Goal: Task Accomplishment & Management: Use online tool/utility

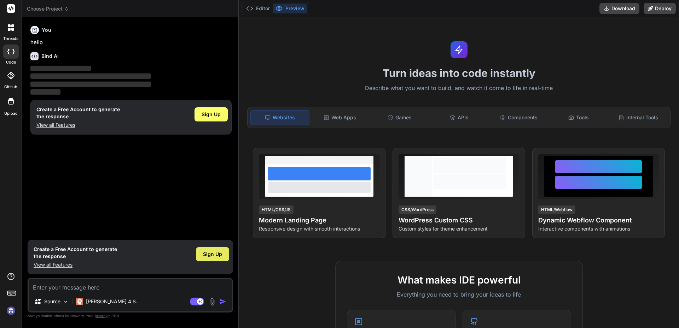
click at [214, 258] on div "Sign Up" at bounding box center [212, 254] width 33 height 14
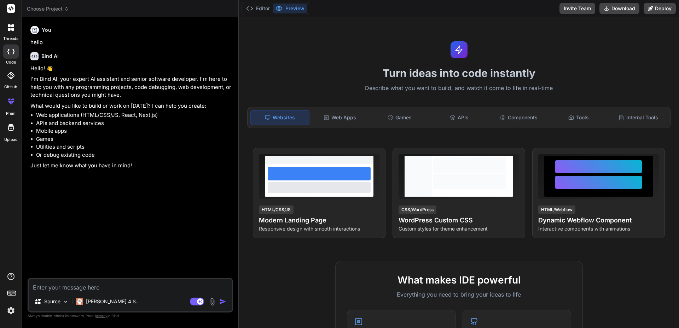
type textarea "x"
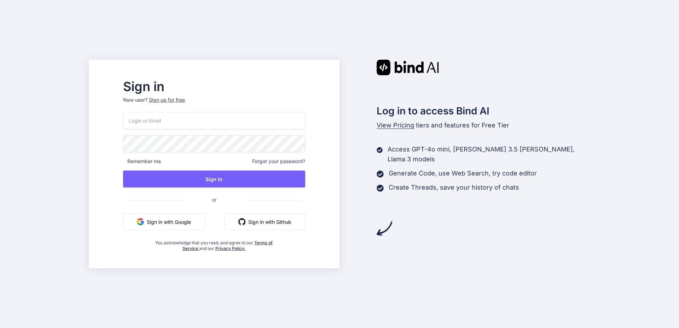
click at [185, 98] on div "Sign up for free" at bounding box center [167, 99] width 36 height 7
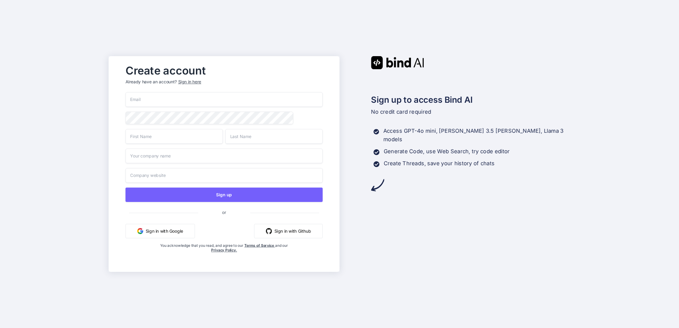
click at [231, 100] on input "email" at bounding box center [223, 99] width 197 height 15
type input "sussyman1@bricoreviews.org"
type input "Melba"
type input "Garrett"
type input "abc"
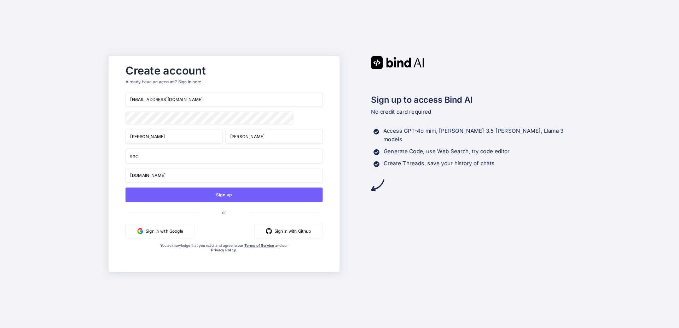
type input "abc.com"
click at [125, 188] on button "Sign up" at bounding box center [223, 195] width 197 height 14
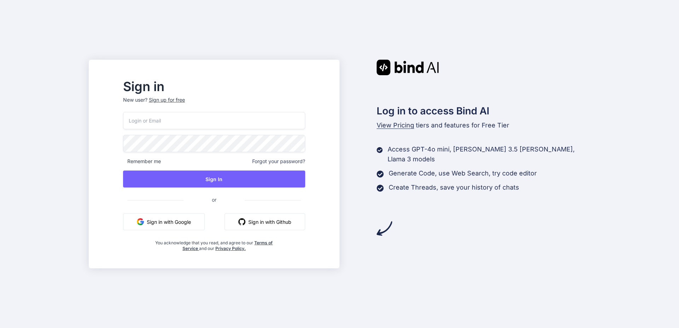
click at [299, 128] on input "email" at bounding box center [214, 120] width 182 height 17
paste input "[URL][DOMAIN_NAME][SECURITY_DATA][DOMAIN_NAME]"
type input "[URL][DOMAIN_NAME][SECURITY_DATA][DOMAIN_NAME]"
paste input "[EMAIL_ADDRESS][DOMAIN_NAME]"
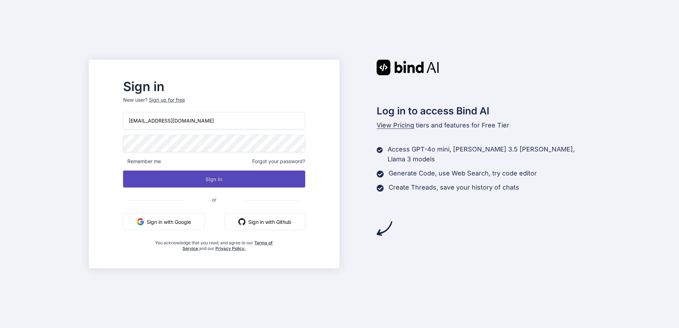
click at [248, 183] on button "Sign In" at bounding box center [214, 179] width 182 height 17
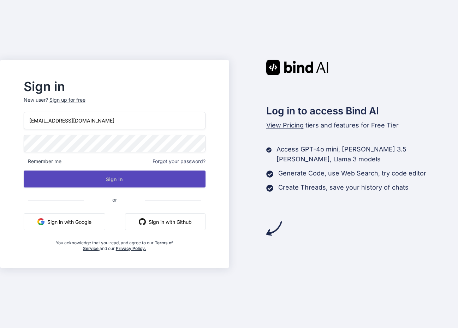
click at [193, 172] on button "Sign In" at bounding box center [115, 179] width 182 height 17
click at [118, 180] on button "Sign In" at bounding box center [115, 179] width 182 height 17
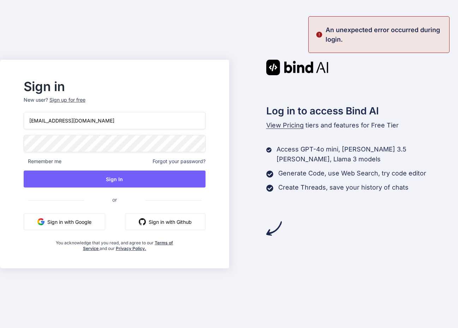
click at [162, 125] on input "[EMAIL_ADDRESS][DOMAIN_NAME]" at bounding box center [115, 120] width 182 height 17
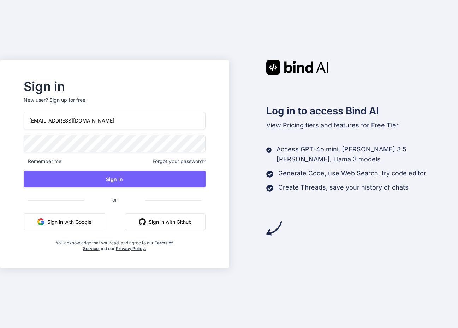
paste input "1"
type input "[EMAIL_ADDRESS][DOMAIN_NAME]"
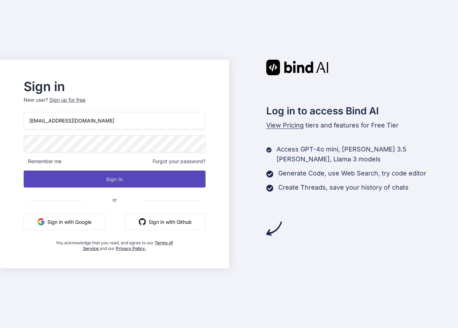
click at [155, 175] on button "Sign In" at bounding box center [115, 179] width 182 height 17
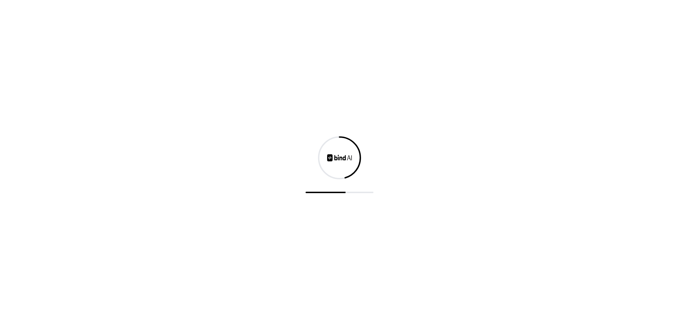
click at [155, 175] on div at bounding box center [339, 164] width 679 height 328
drag, startPoint x: 437, startPoint y: 152, endPoint x: 466, endPoint y: 293, distance: 144.0
click at [468, 295] on div at bounding box center [339, 164] width 679 height 328
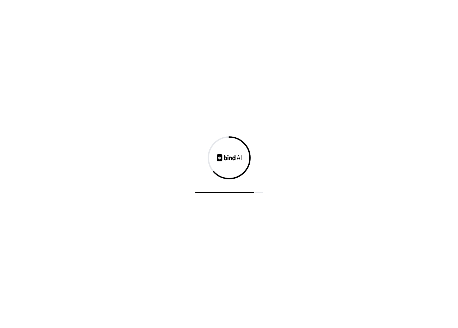
click at [331, 177] on div at bounding box center [229, 164] width 458 height 328
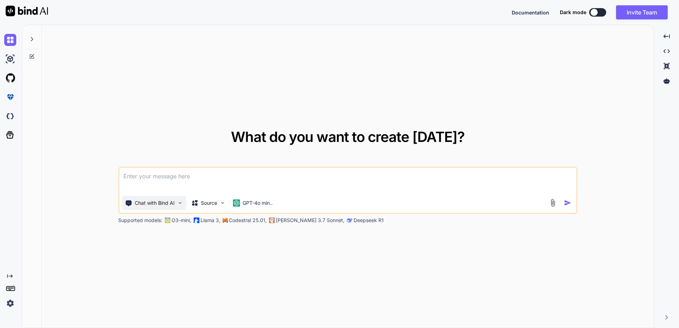
click at [172, 202] on p "Chat with Bind AI" at bounding box center [155, 203] width 40 height 7
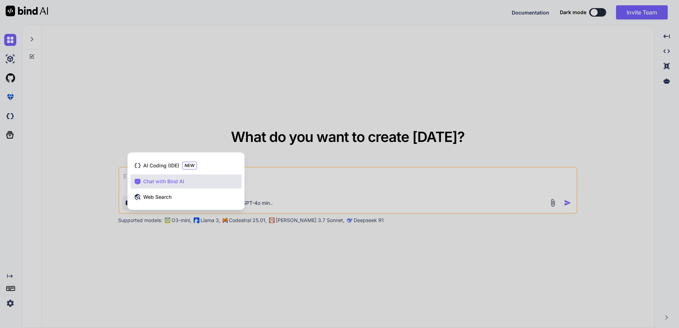
drag, startPoint x: 317, startPoint y: 181, endPoint x: 303, endPoint y: 180, distance: 13.8
click at [317, 181] on div at bounding box center [339, 164] width 679 height 328
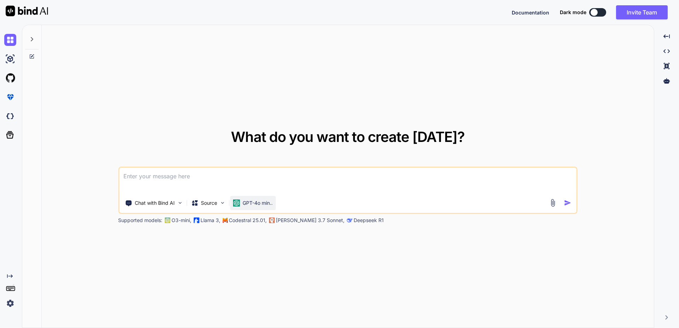
click at [248, 203] on p "GPT-4o min.." at bounding box center [257, 203] width 30 height 7
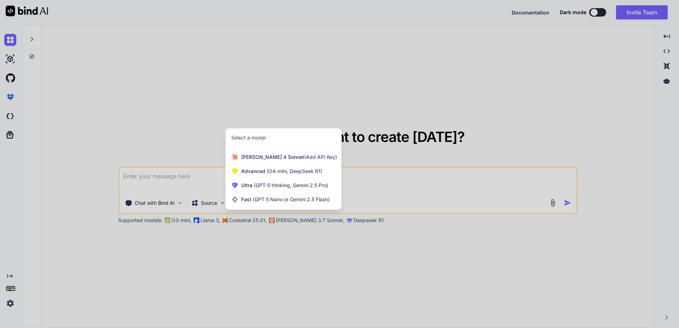
click at [278, 136] on div "Select a model" at bounding box center [284, 137] width 106 height 7
click at [314, 187] on span "(GPT-5 thinking, Gemini 2.5 Pro)" at bounding box center [290, 185] width 76 height 6
type textarea "x"
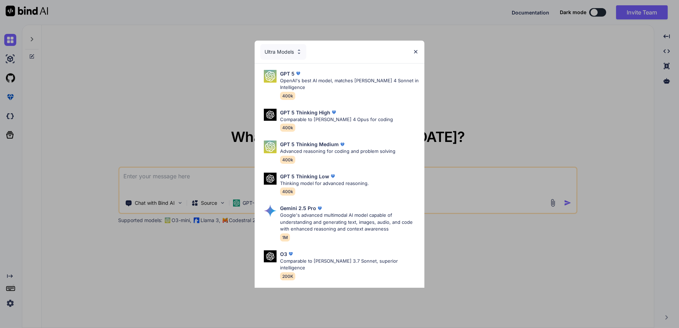
click at [292, 52] on div "Ultra Models" at bounding box center [283, 52] width 46 height 16
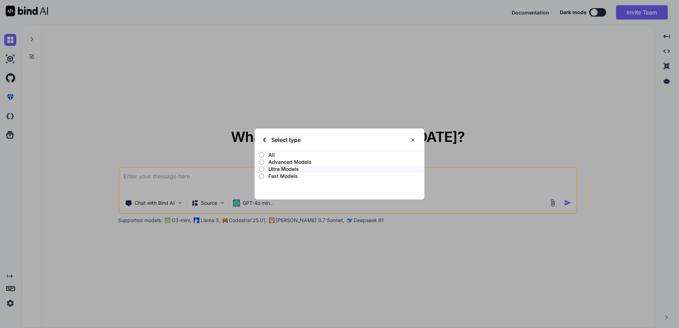
click at [296, 160] on p "Advanced Models" at bounding box center [346, 162] width 156 height 7
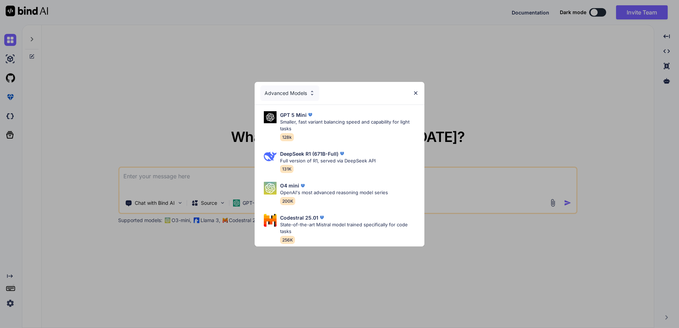
click at [299, 96] on div "Advanced Models" at bounding box center [289, 94] width 59 height 16
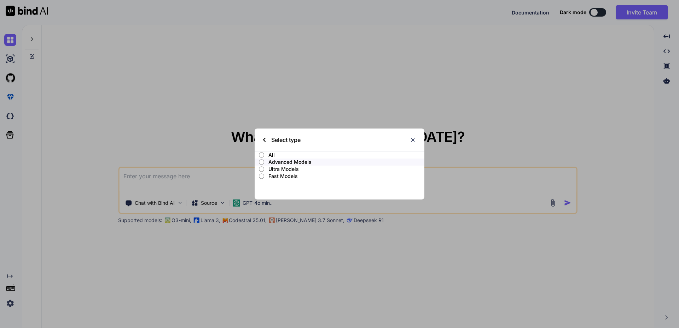
click at [291, 171] on p "Ultra Models" at bounding box center [346, 169] width 156 height 7
